Goal: Task Accomplishment & Management: Manage account settings

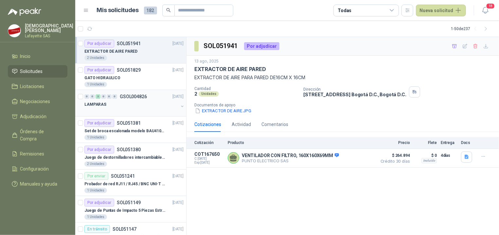
click at [126, 103] on div "LAMPARAS" at bounding box center [131, 104] width 94 height 8
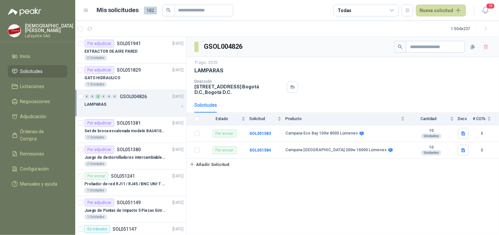
click at [114, 97] on div "0" at bounding box center [114, 96] width 5 height 5
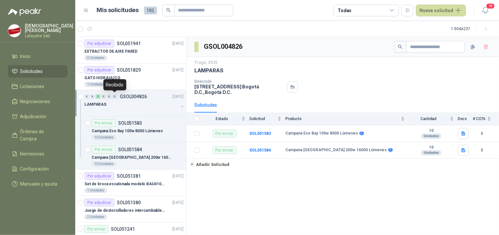
click at [114, 97] on div "0" at bounding box center [114, 96] width 5 height 5
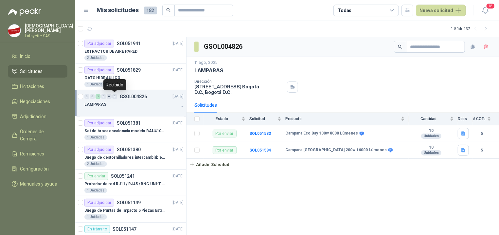
click at [114, 97] on div "0" at bounding box center [114, 96] width 5 height 5
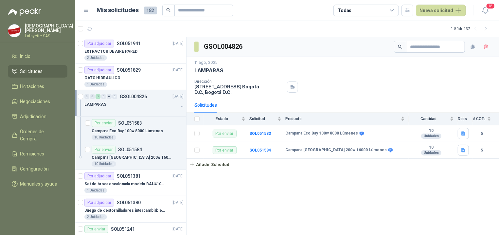
click at [223, 223] on div "GSOL004826 [DATE] LAMPARAS Dirección [STREET_ADDRESS] , [GEOGRAPHIC_DATA] D.C. …" at bounding box center [343, 136] width 313 height 198
click at [337, 70] on div "LAMPARAS" at bounding box center [342, 70] width 297 height 7
click at [93, 96] on div "0" at bounding box center [92, 96] width 5 height 5
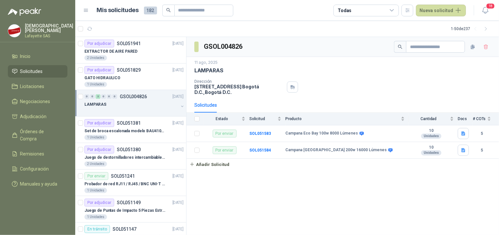
click at [87, 99] on div "0 0 2 0 0 0 GSOL004826 [DATE]" at bounding box center [134, 97] width 100 height 8
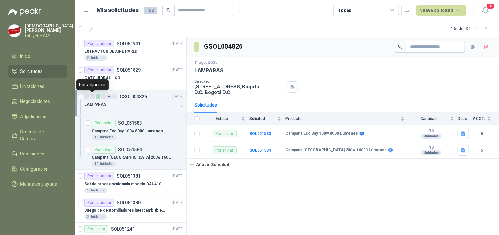
click at [93, 98] on div "0" at bounding box center [92, 96] width 5 height 5
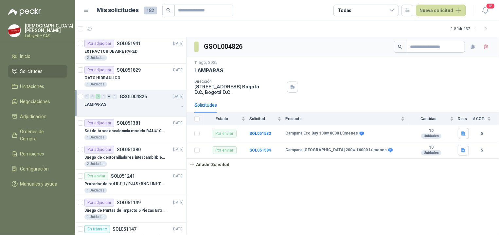
click at [97, 96] on div "2" at bounding box center [98, 96] width 5 height 5
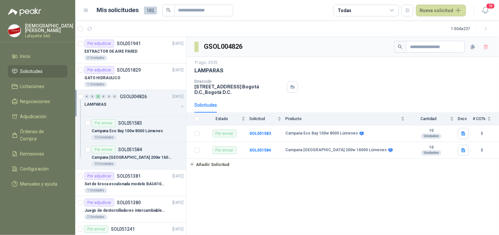
click at [126, 108] on div "LAMPARAS" at bounding box center [131, 104] width 94 height 8
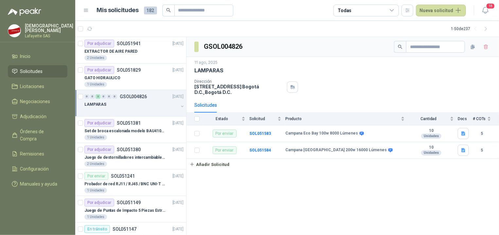
click at [433, 81] on div "Dirección [STREET_ADDRESS] , [GEOGRAPHIC_DATA] D.C." at bounding box center [342, 87] width 297 height 16
drag, startPoint x: 204, startPoint y: 45, endPoint x: 216, endPoint y: 48, distance: 12.5
click at [216, 48] on section "GSOL004826" at bounding box center [218, 47] width 49 height 10
click at [253, 54] on div "GSOL004826" at bounding box center [343, 47] width 313 height 20
click at [441, 75] on div "[DATE] LAMPARAS Dirección [STREET_ADDRESS] , [GEOGRAPHIC_DATA] D.C." at bounding box center [342, 77] width 297 height 35
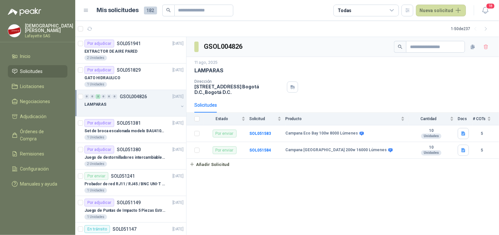
click at [113, 92] on div "0 0 2 0 0 0 GSOL004826 [DATE] LAMPARAS" at bounding box center [130, 103] width 111 height 27
click at [104, 97] on div "0" at bounding box center [103, 96] width 5 height 5
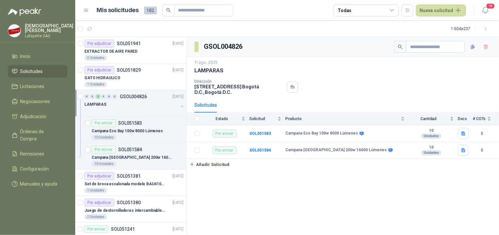
click at [87, 98] on div "0" at bounding box center [86, 96] width 5 height 5
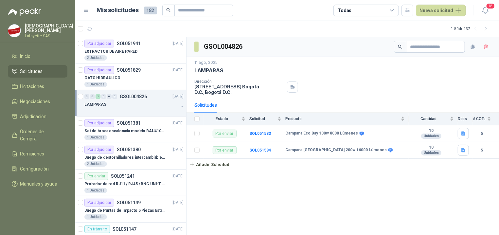
click at [102, 103] on p "LAMPARAS" at bounding box center [95, 104] width 22 height 6
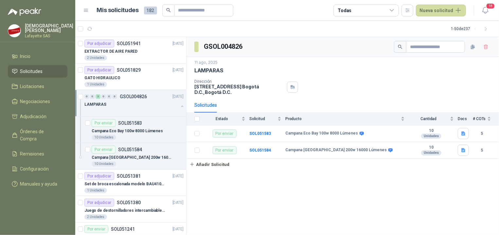
click at [320, 176] on div "GSOL004826 [DATE] LAMPARAS Dirección [STREET_ADDRESS] , [GEOGRAPHIC_DATA] D.C. …" at bounding box center [343, 136] width 313 height 198
click at [135, 127] on div "Campana Eco Bay 100w 8000 Lúmenes" at bounding box center [138, 131] width 92 height 8
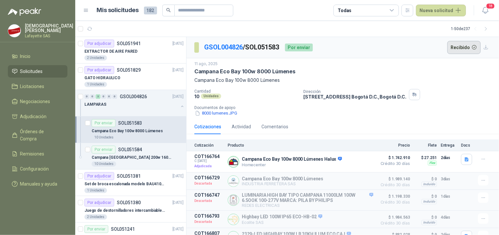
click at [460, 48] on button "Recibido" at bounding box center [464, 47] width 34 height 13
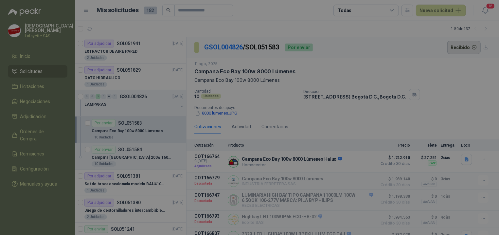
click at [460, 48] on div "Confirmar recepción Estás seleccionando la solicitud SOL051583 como recibida. A…" at bounding box center [249, 117] width 499 height 235
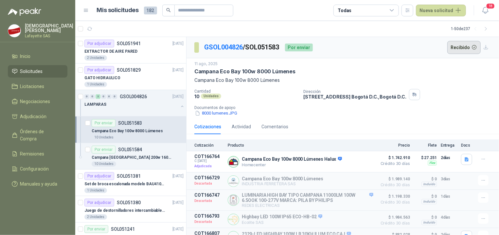
click at [450, 48] on button "Recibido" at bounding box center [464, 47] width 34 height 13
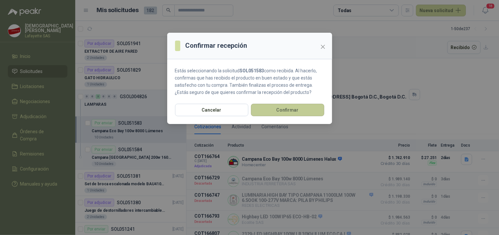
click at [313, 113] on button "Confirmar" at bounding box center [287, 110] width 73 height 12
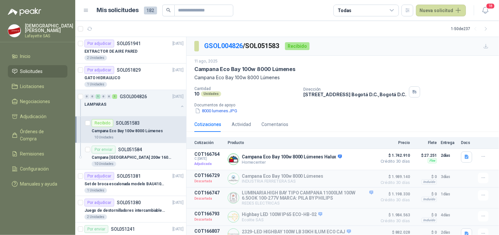
click at [139, 156] on p "Campana [GEOGRAPHIC_DATA] 200w 16000 Lúmenes" at bounding box center [132, 157] width 81 height 6
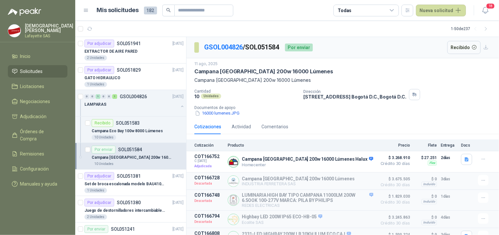
click at [137, 152] on p "SOL051584" at bounding box center [130, 149] width 24 height 5
click at [459, 48] on button "Recibido" at bounding box center [464, 47] width 34 height 13
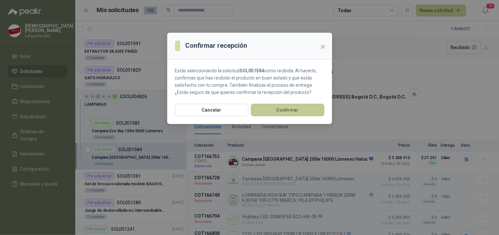
click at [307, 107] on button "Confirmar" at bounding box center [287, 110] width 73 height 12
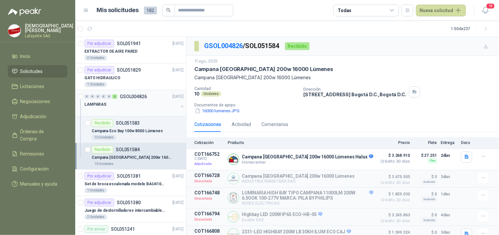
click at [103, 99] on div "0" at bounding box center [103, 96] width 5 height 5
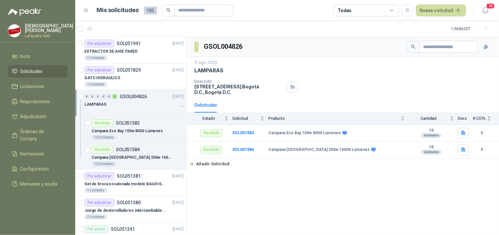
click at [97, 103] on p "LAMPARAS" at bounding box center [95, 104] width 22 height 6
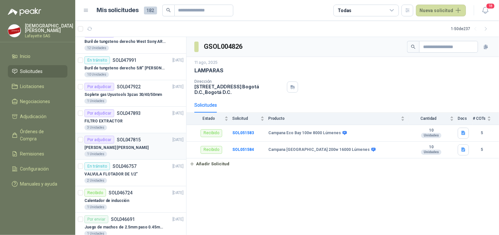
scroll to position [493, 0]
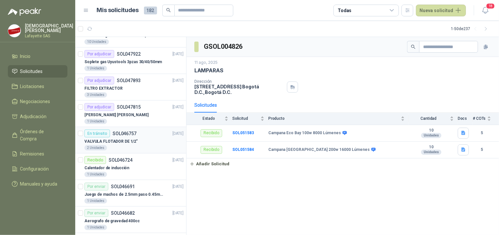
click at [130, 143] on p "VALVULA FLOTADOR DE 1/2"" at bounding box center [110, 141] width 53 height 6
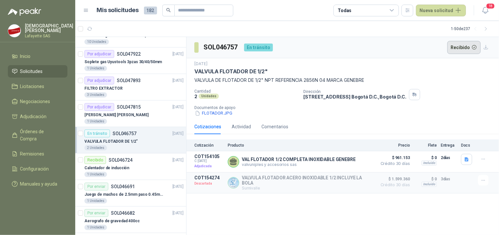
click at [460, 49] on button "Recibido" at bounding box center [464, 47] width 34 height 13
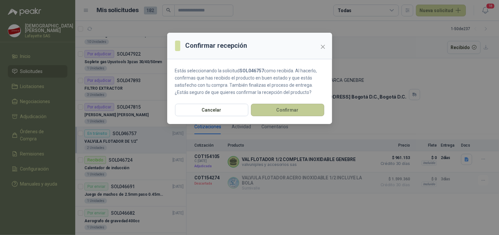
click at [311, 110] on button "Confirmar" at bounding box center [287, 110] width 73 height 12
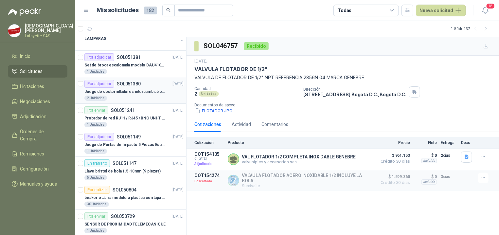
scroll to position [0, 0]
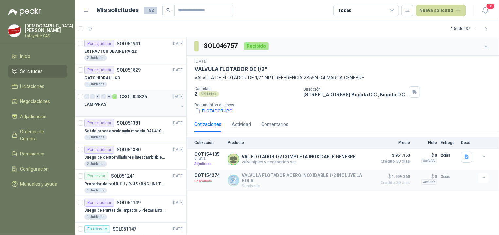
click at [142, 107] on div "LAMPARAS" at bounding box center [131, 104] width 94 height 8
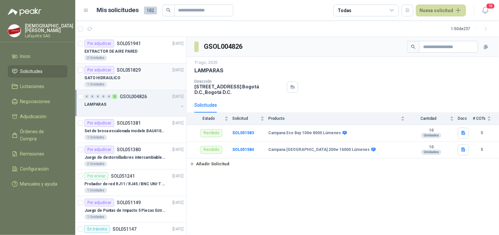
click at [129, 83] on div "1 Unidades" at bounding box center [133, 84] width 99 height 5
